Goal: Navigation & Orientation: Find specific page/section

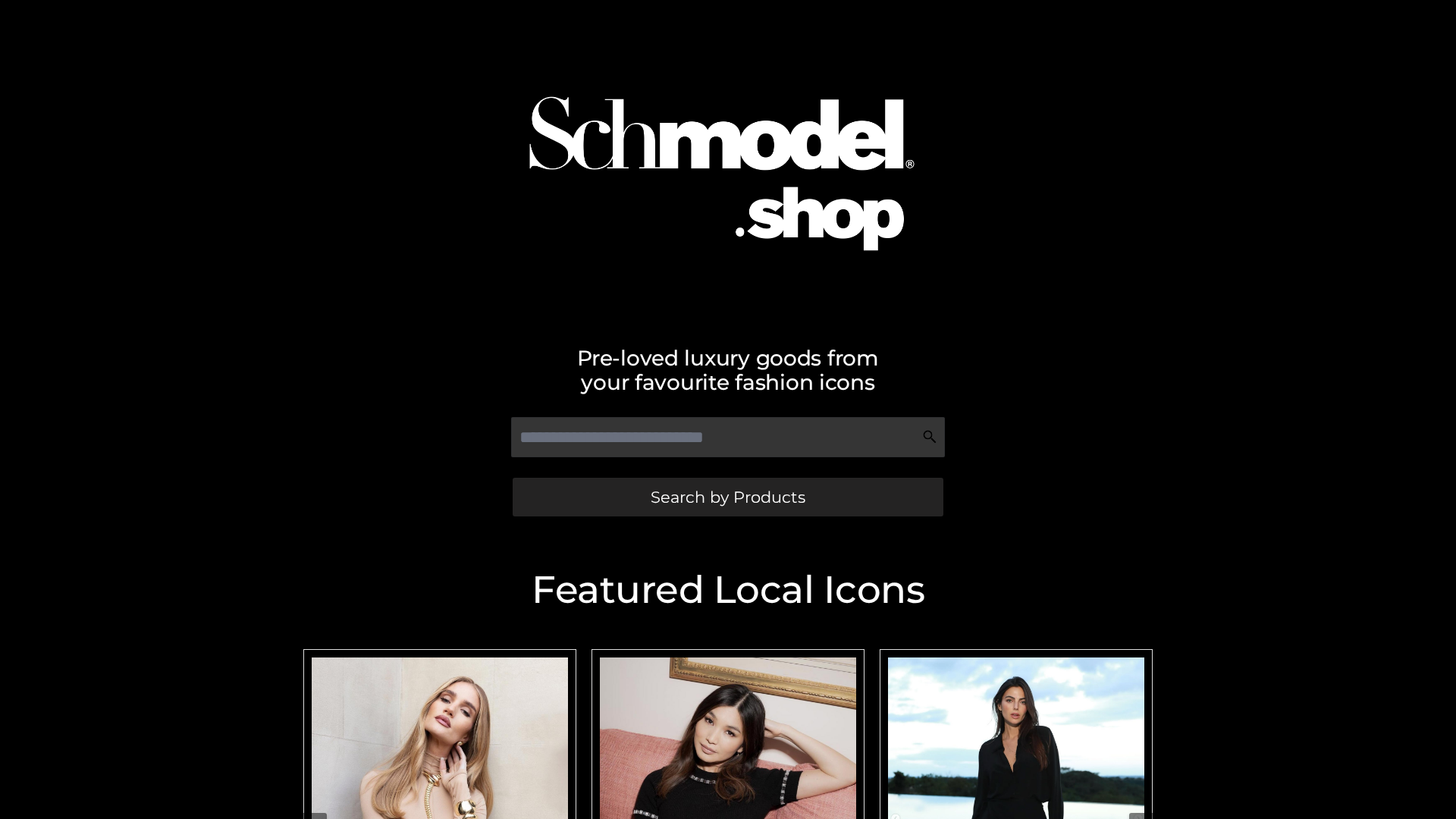
click at [727, 496] on span "Search by Products" at bounding box center [727, 497] width 155 height 16
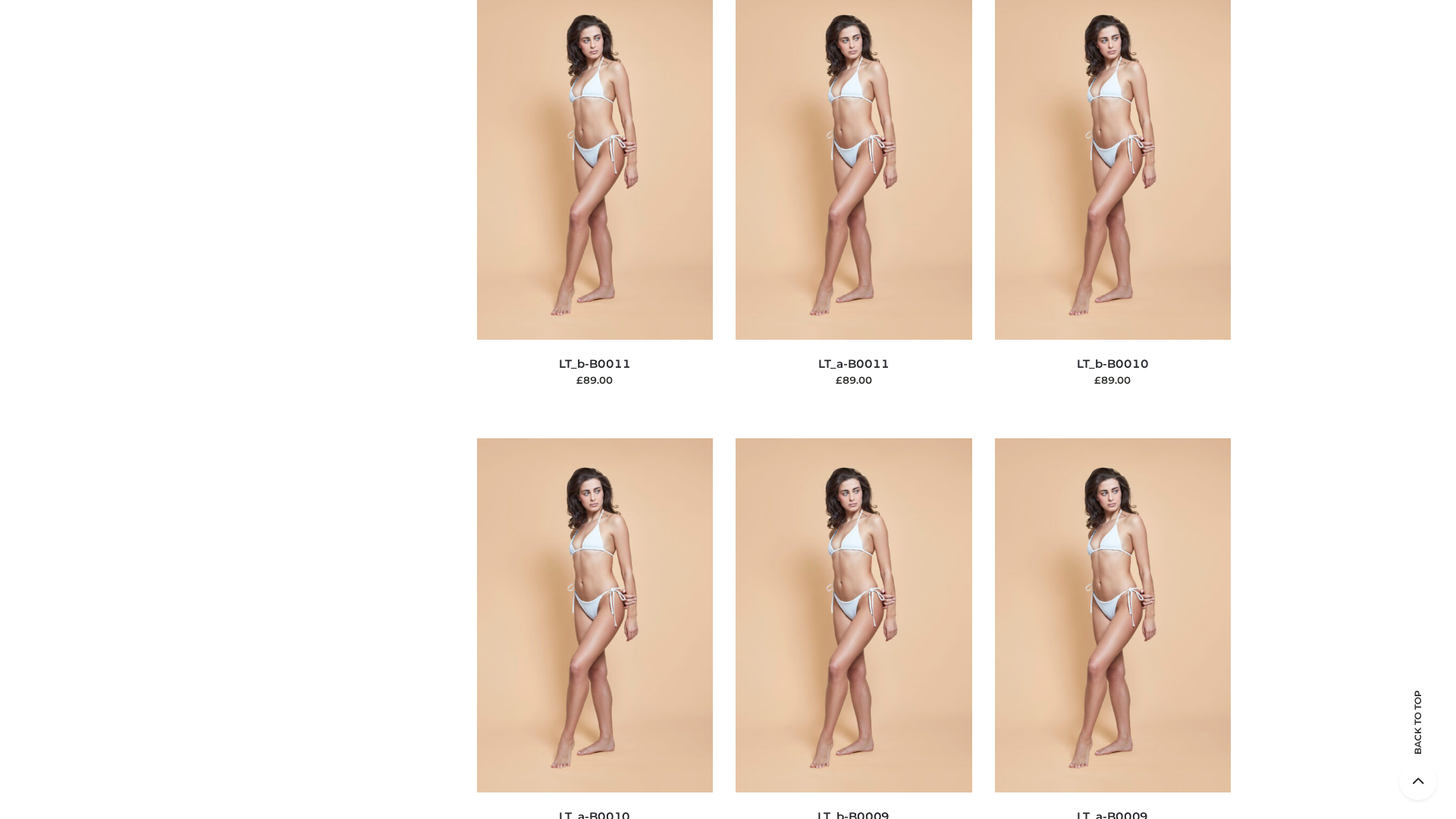
scroll to position [6808, 0]
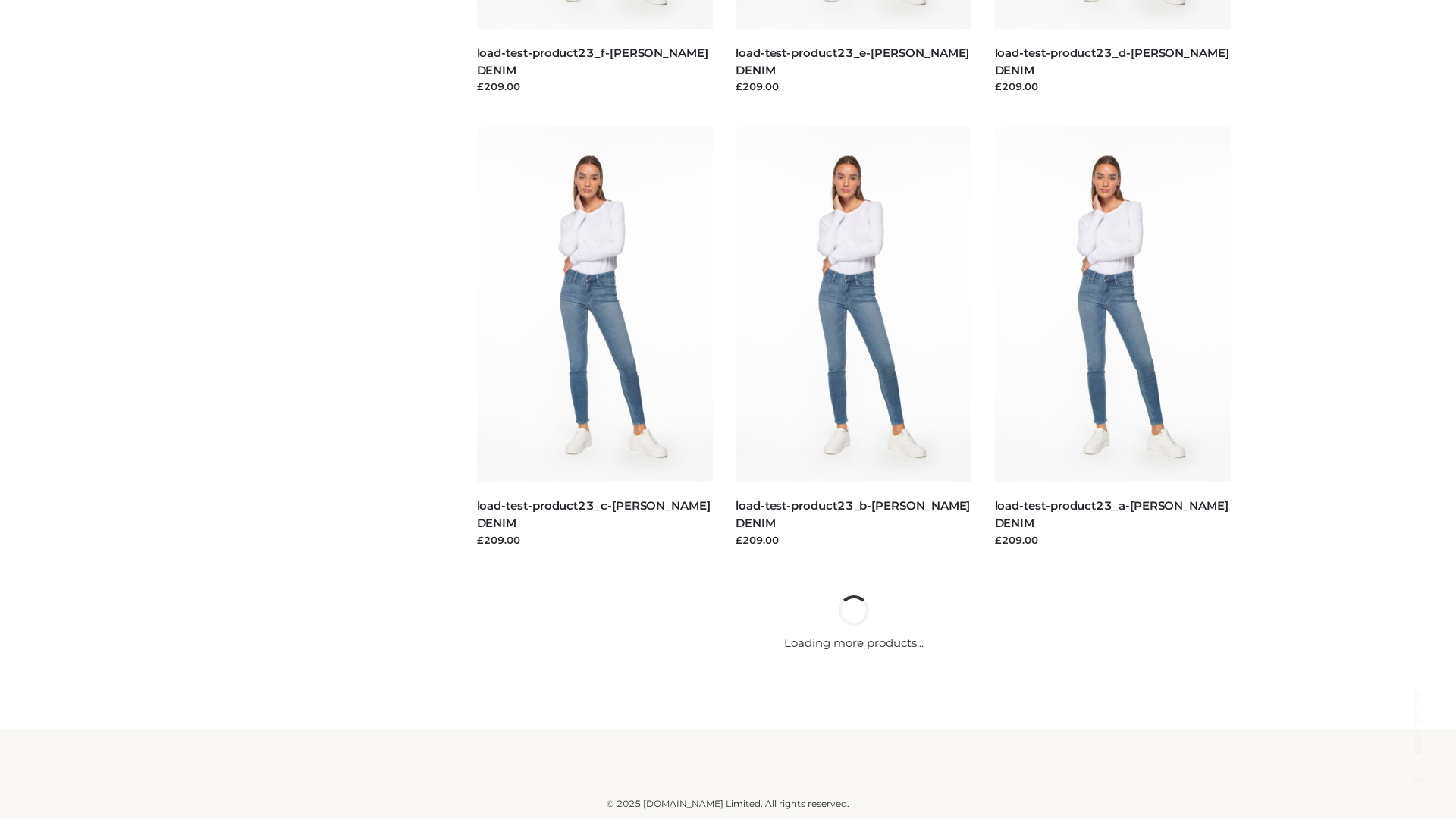
scroll to position [1329, 0]
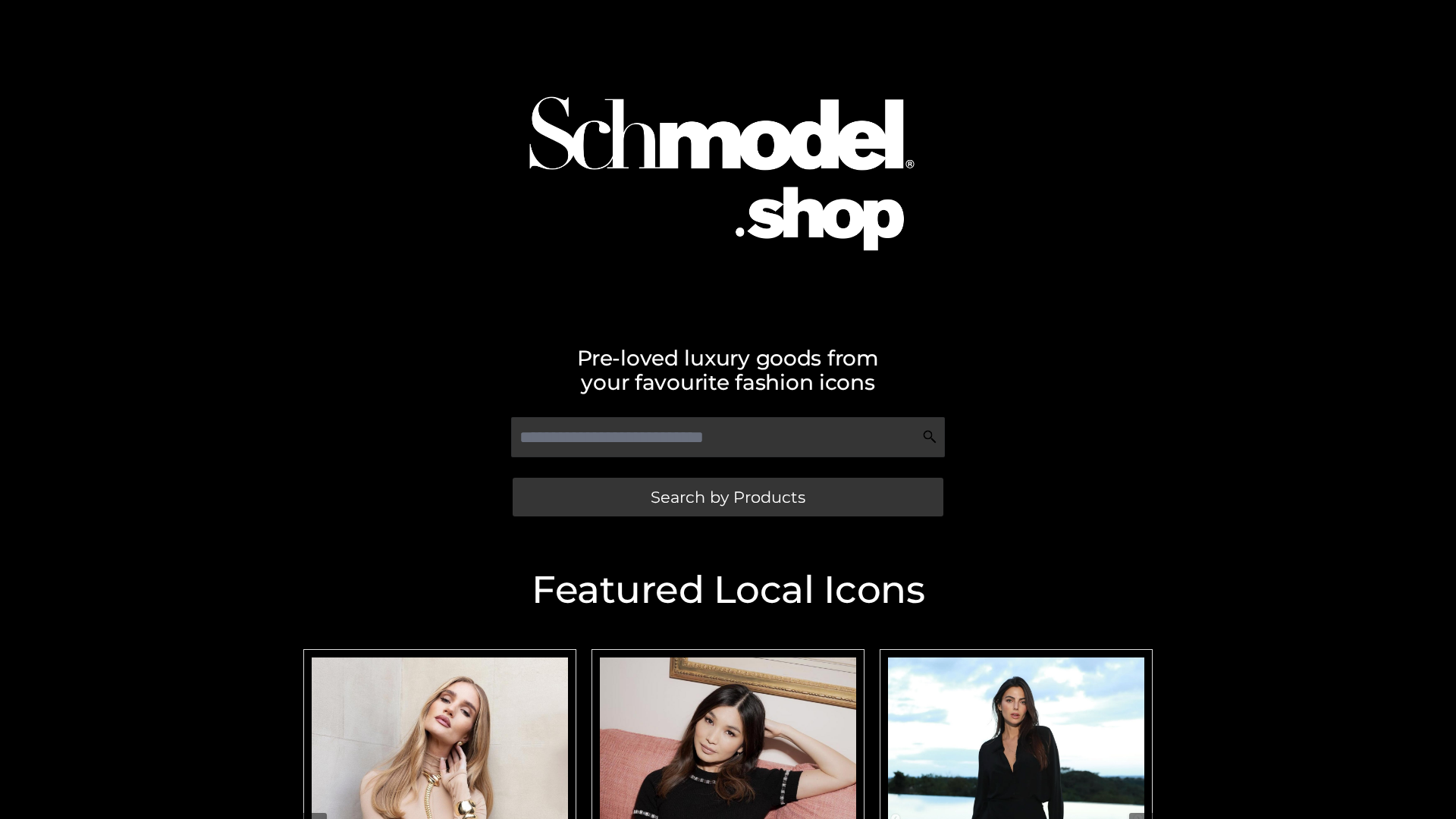
click at [727, 496] on span "Search by Products" at bounding box center [727, 497] width 155 height 16
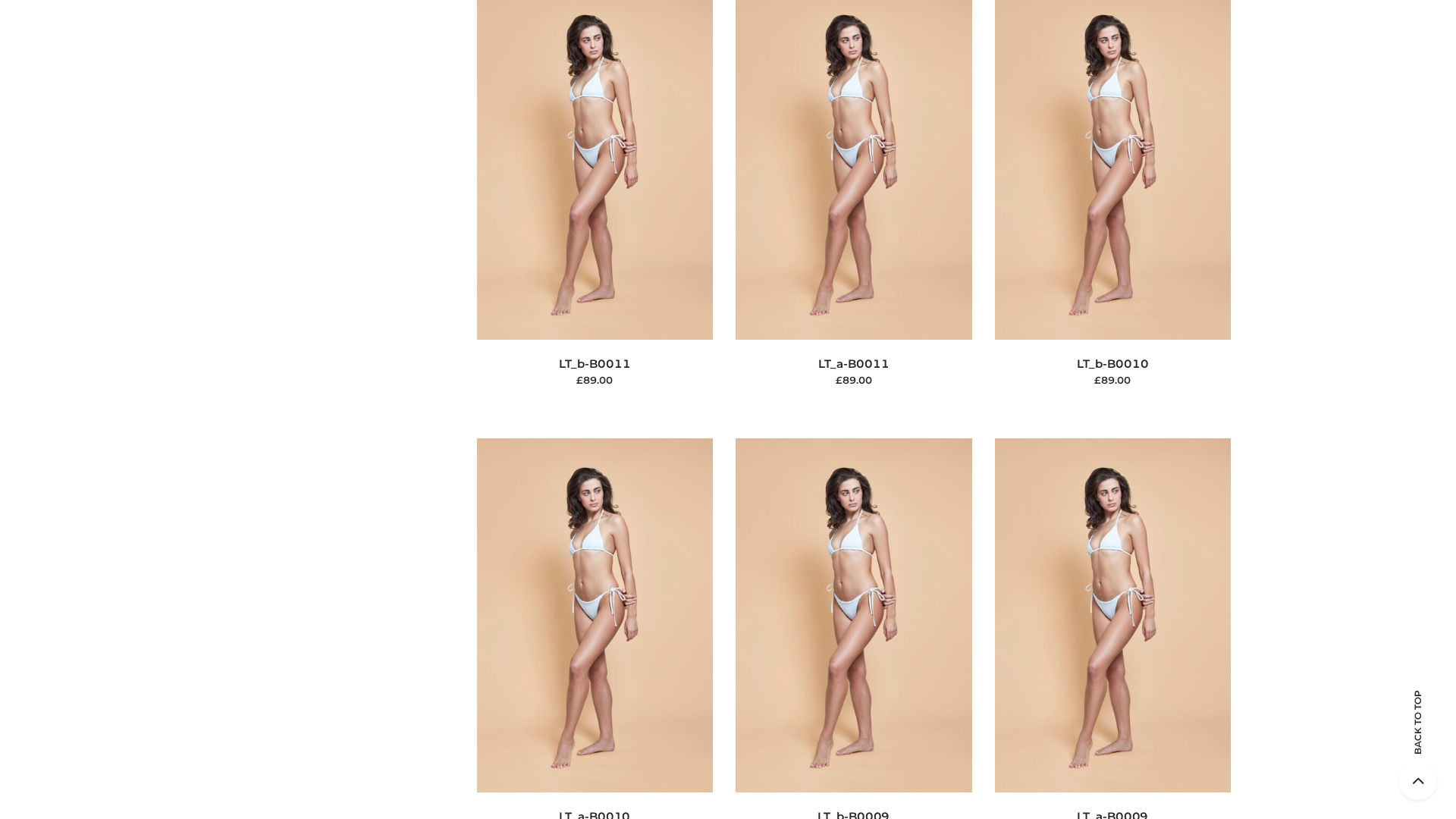
scroll to position [6808, 0]
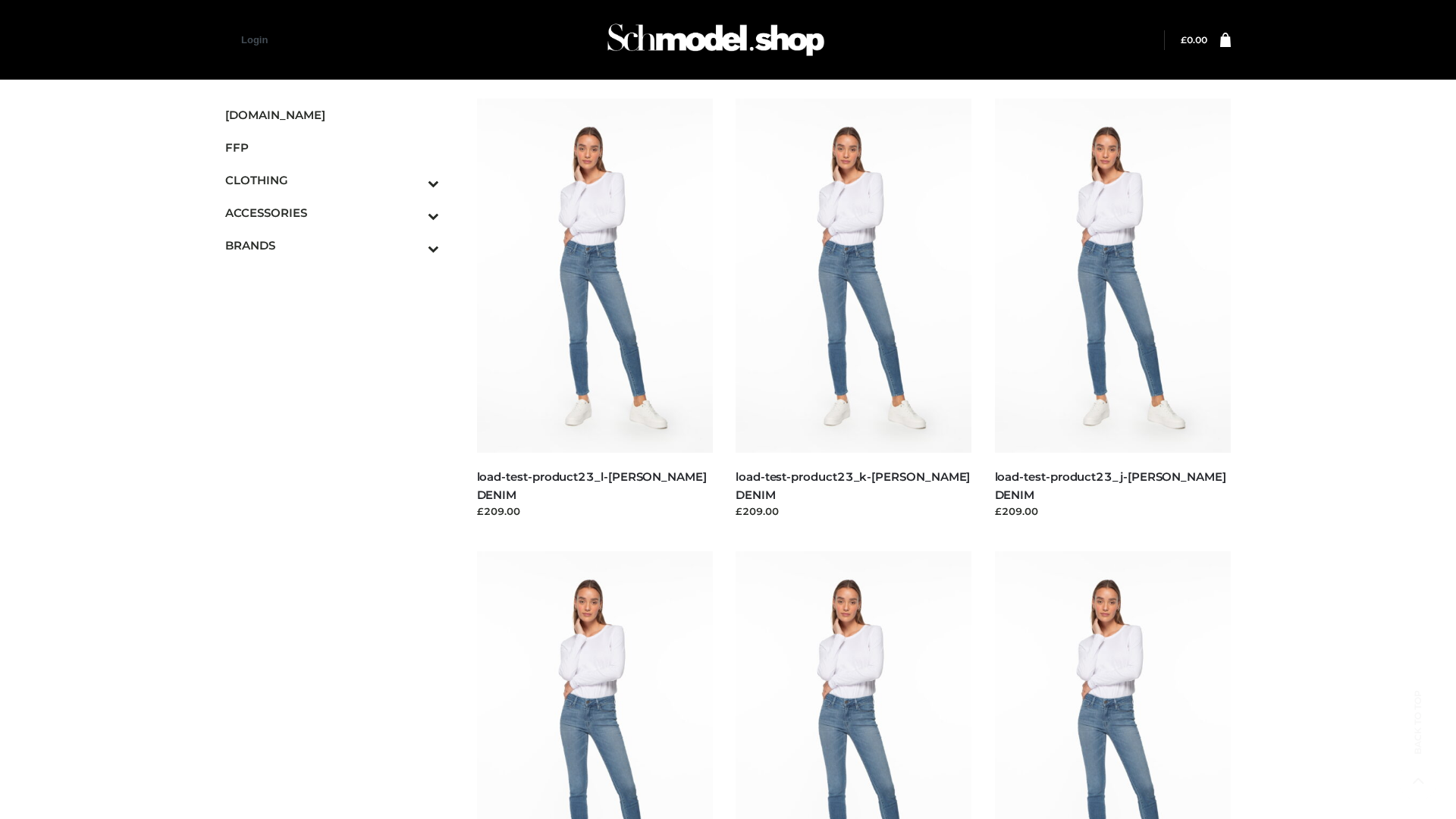
scroll to position [1329, 0]
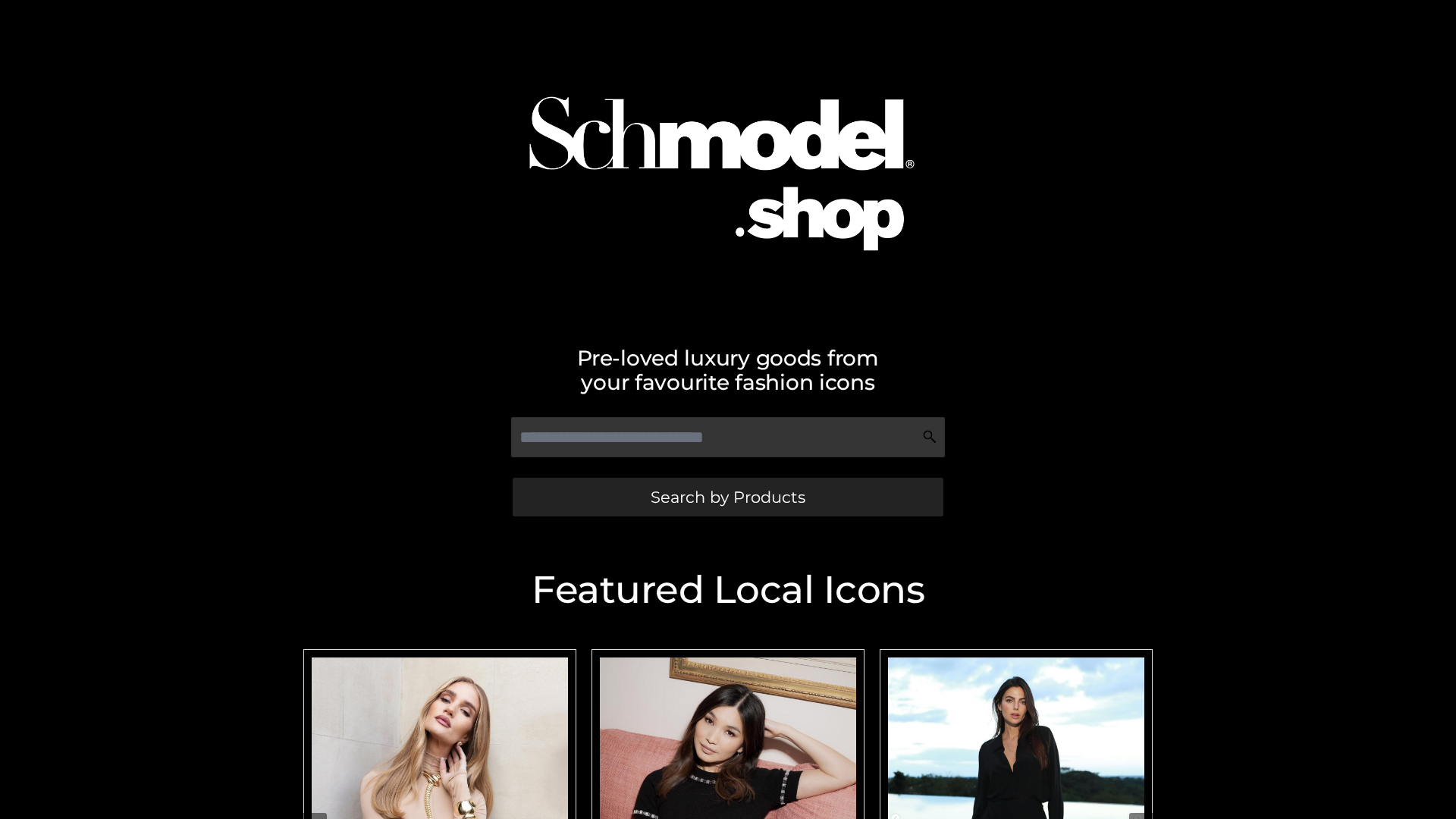
click at [727, 496] on span "Search by Products" at bounding box center [727, 497] width 155 height 16
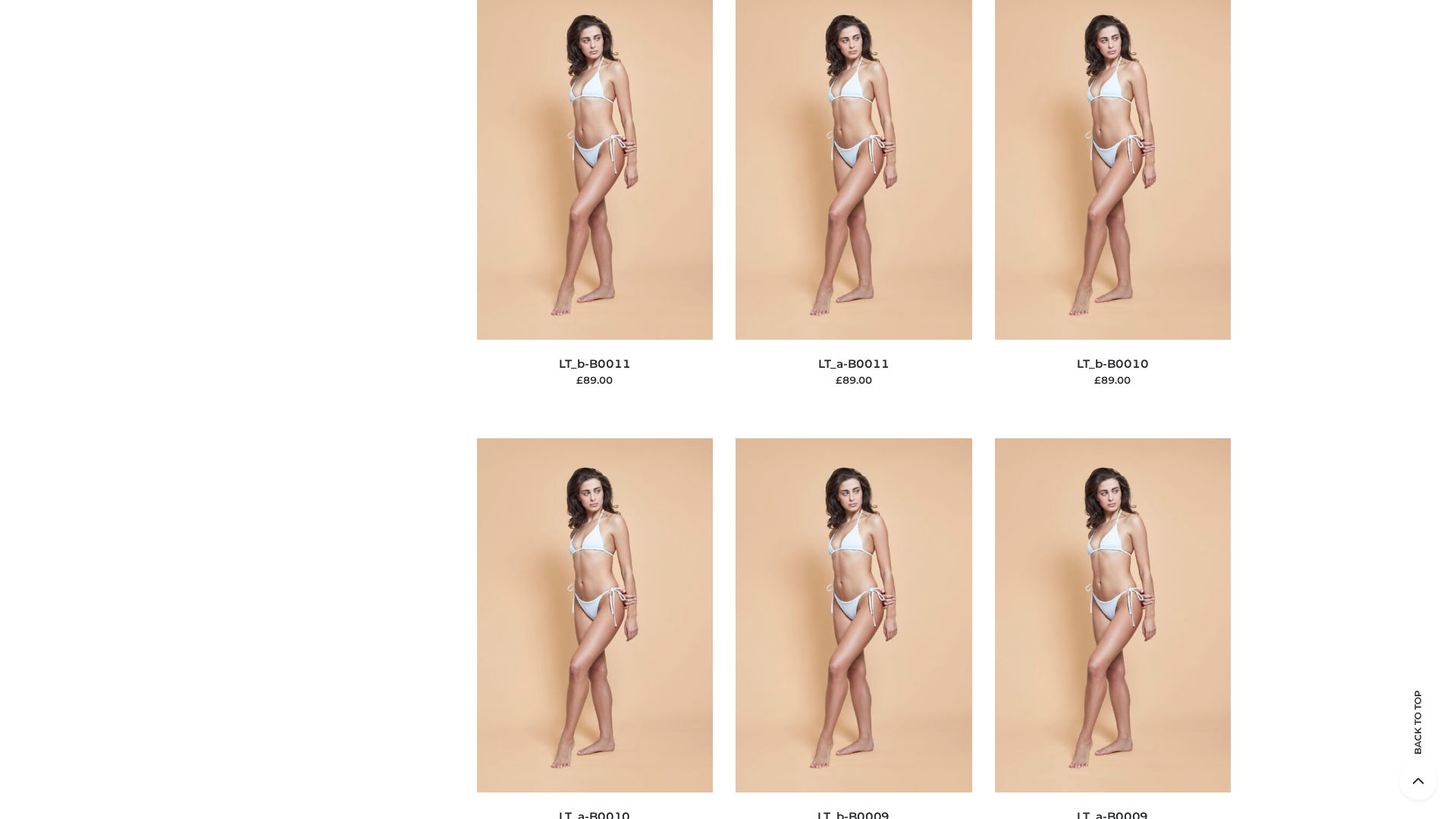
scroll to position [6808, 0]
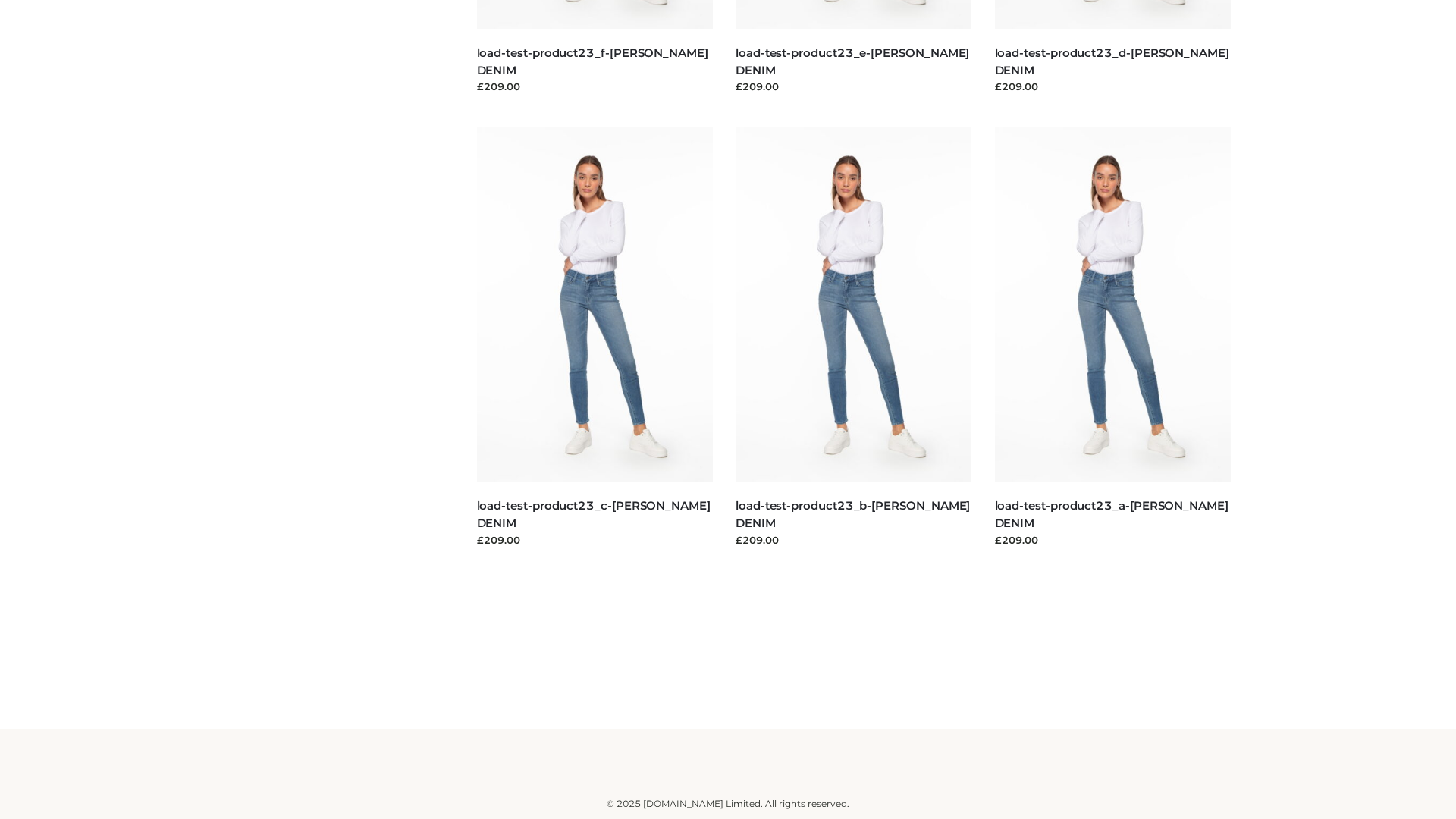
scroll to position [1329, 0]
